Goal: Find specific page/section: Find specific page/section

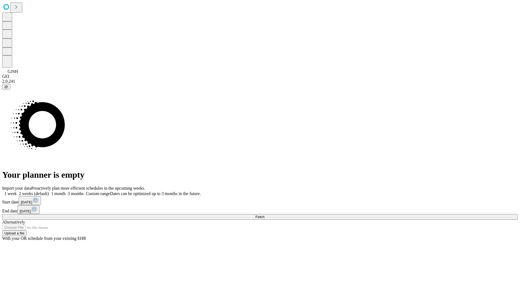
click at [264, 215] on span "Fetch" at bounding box center [259, 217] width 9 height 4
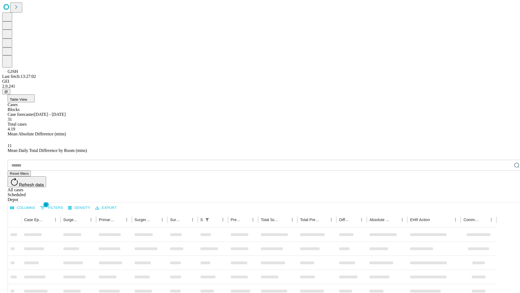
click at [27, 97] on span "Table View" at bounding box center [18, 99] width 17 height 4
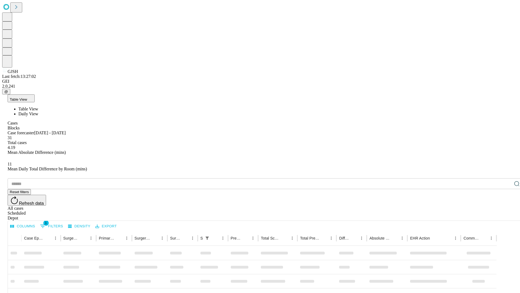
click at [38, 111] on span "Daily View" at bounding box center [28, 113] width 20 height 5
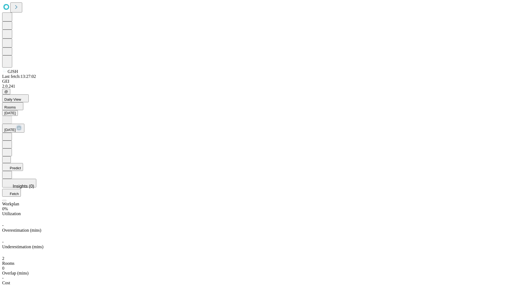
click at [23, 163] on button "Predict" at bounding box center [12, 167] width 21 height 8
